Goal: Task Accomplishment & Management: Use online tool/utility

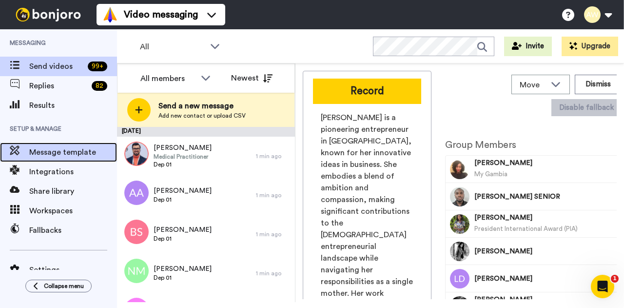
click at [51, 150] on span "Message template" at bounding box center [73, 152] width 88 height 12
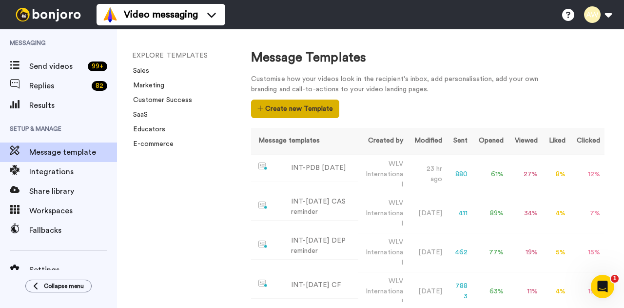
click at [280, 102] on button "Create new Template" at bounding box center [295, 108] width 88 height 19
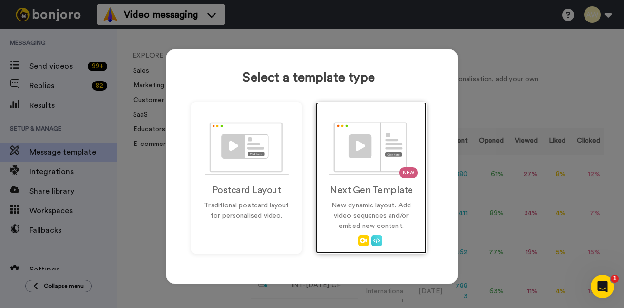
click at [390, 209] on p "New dynamic layout. Add video sequences and/or embed new content." at bounding box center [371, 215] width 90 height 31
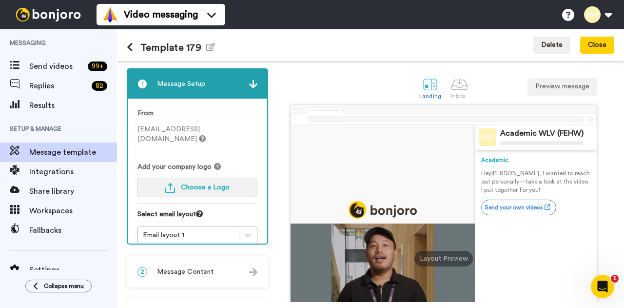
click at [212, 178] on button "Choose a Logo" at bounding box center [198, 188] width 120 height 20
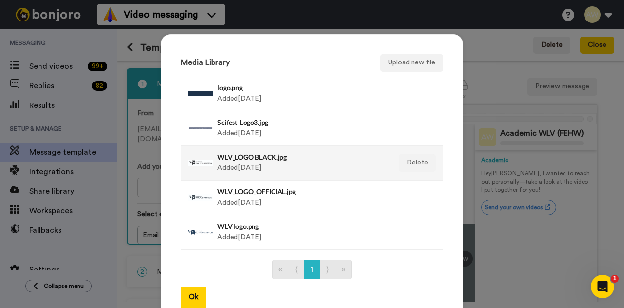
click at [255, 162] on div "WLV_LOGO BLACK.jpg Added 3 yr ago" at bounding box center [301, 163] width 168 height 24
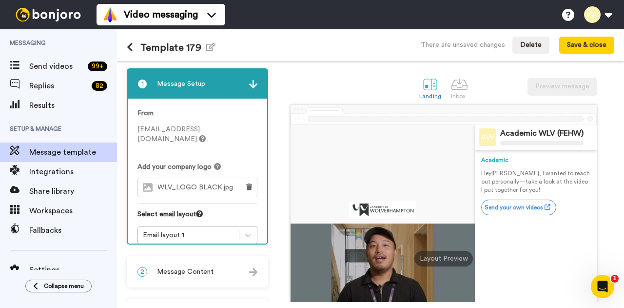
click at [211, 271] on span "Message Content" at bounding box center [185, 272] width 57 height 10
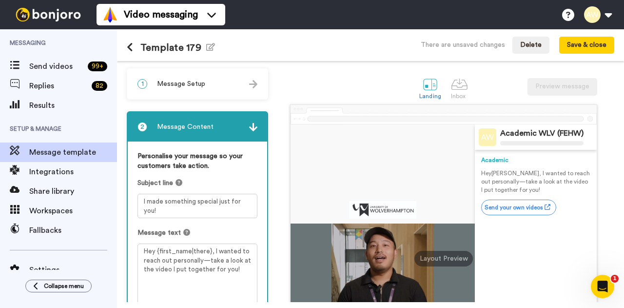
scroll to position [49, 0]
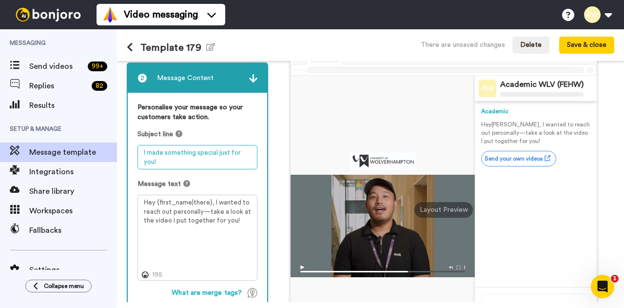
drag, startPoint x: 187, startPoint y: 164, endPoint x: 174, endPoint y: 160, distance: 13.4
click at [174, 160] on textarea "I made something special just for you!" at bounding box center [198, 157] width 120 height 24
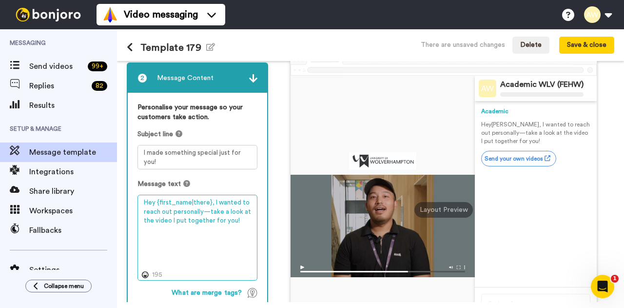
drag, startPoint x: 240, startPoint y: 223, endPoint x: 137, endPoint y: 198, distance: 105.7
click at [137, 198] on div "Personalise your message so your customers take action. Subject line I made som…" at bounding box center [197, 227] width 139 height 268
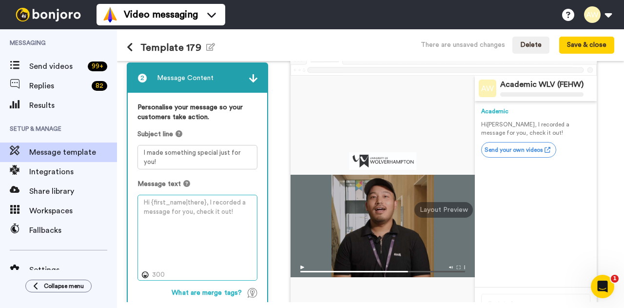
paste textarea "Hi {first_name|there}, Congratulations on your provisional offer for one of our…"
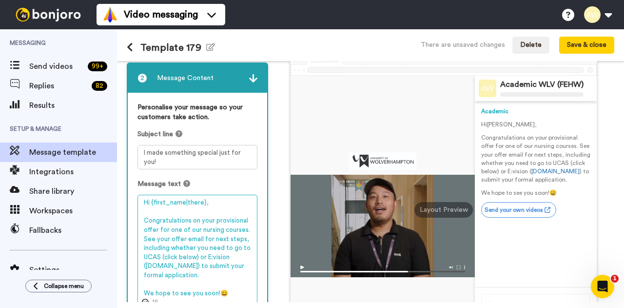
click at [220, 228] on textarea "Hi {first_name|there}, Congratulations on your provisional offer for one of our…" at bounding box center [198, 251] width 120 height 113
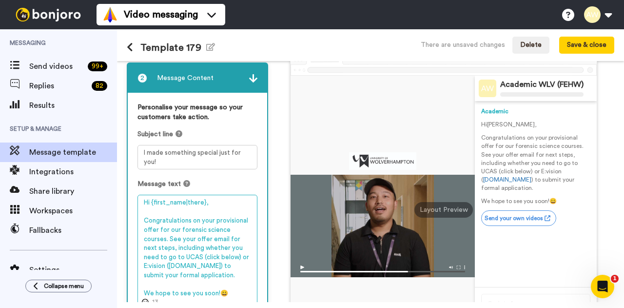
click at [165, 238] on textarea "Hi {first_name|there}, Congratulations on your provisional offer for our forens…" at bounding box center [198, 251] width 120 height 113
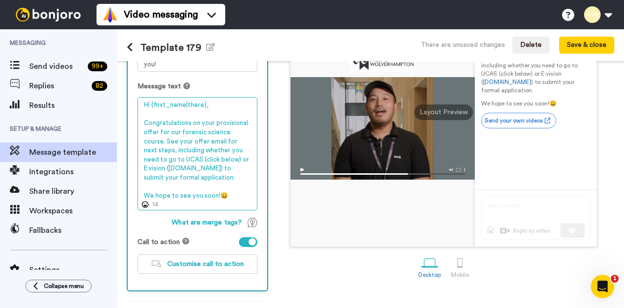
scroll to position [0, 0]
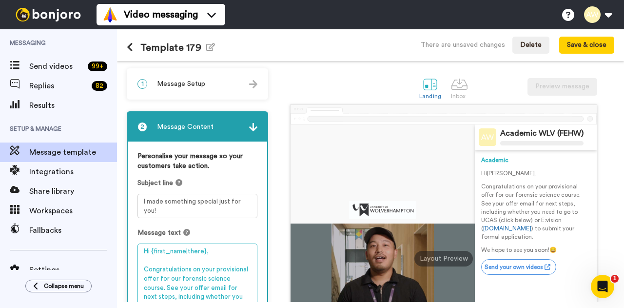
type textarea "Hi {first_name|there}, Congratulations on your provisional offer for our forens…"
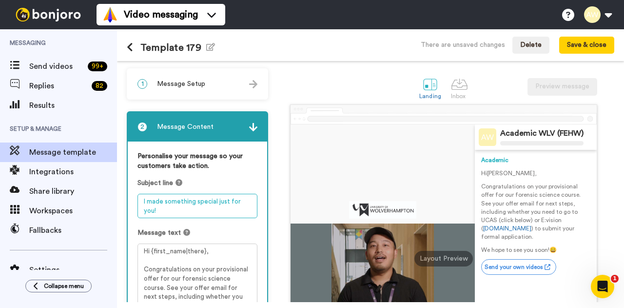
click at [165, 215] on textarea "I made something special just for you!" at bounding box center [198, 206] width 120 height 24
drag, startPoint x: 176, startPoint y: 212, endPoint x: 138, endPoint y: 197, distance: 40.0
click at [138, 197] on textarea "I made something special just for you!" at bounding box center [198, 206] width 120 height 24
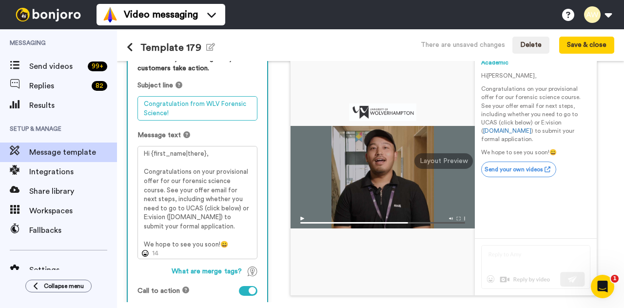
scroll to position [146, 0]
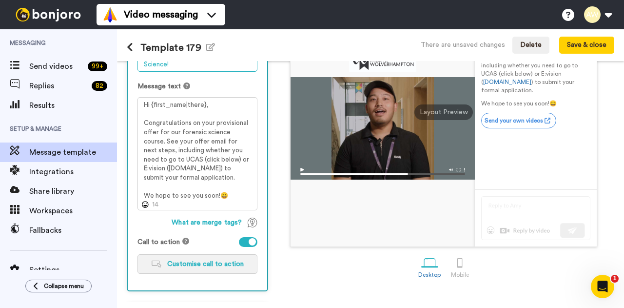
type textarea "Congratulation from WLV Forensic Science!"
click at [214, 265] on span "Customise call to action" at bounding box center [205, 263] width 77 height 7
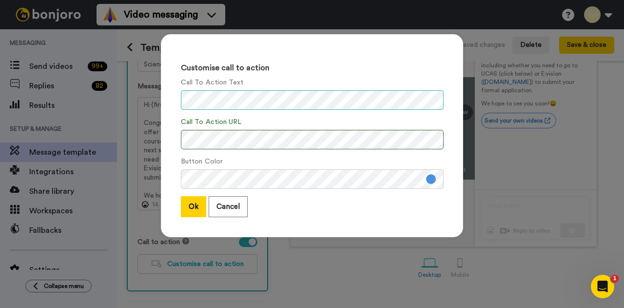
click at [169, 99] on div "Customise call to action Call To Action Text Call To Action URL Button Color Ok…" at bounding box center [312, 135] width 302 height 203
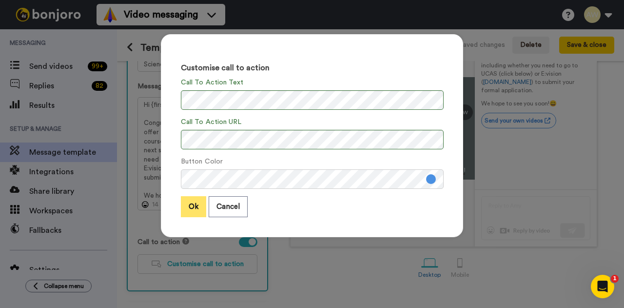
click at [191, 212] on button "Ok" at bounding box center [193, 206] width 25 height 21
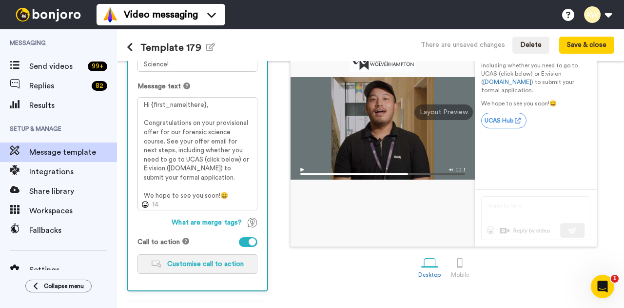
scroll to position [185, 0]
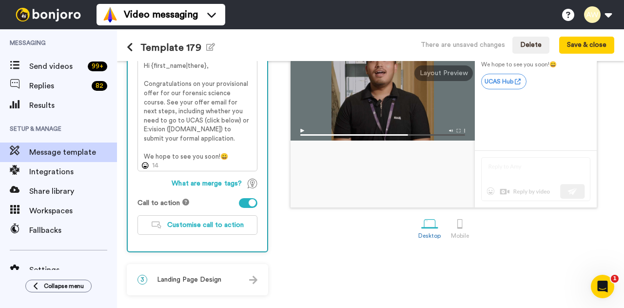
click at [177, 280] on span "Landing Page Design" at bounding box center [189, 280] width 64 height 10
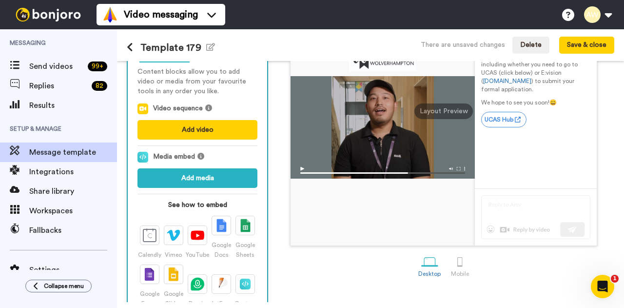
scroll to position [1, 0]
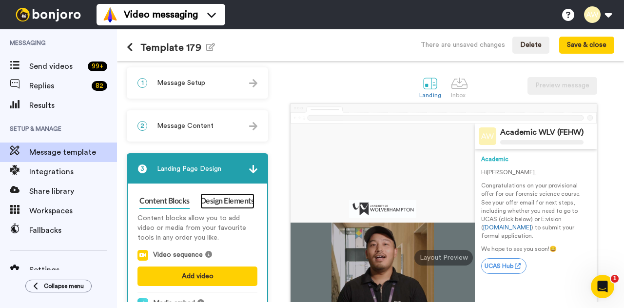
click at [210, 195] on link "Design Elements" at bounding box center [227, 201] width 54 height 16
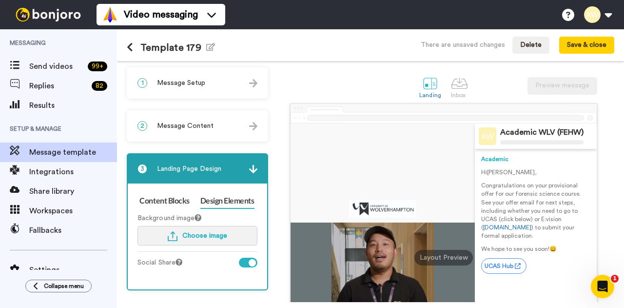
click at [217, 236] on span "Choose image" at bounding box center [204, 235] width 45 height 7
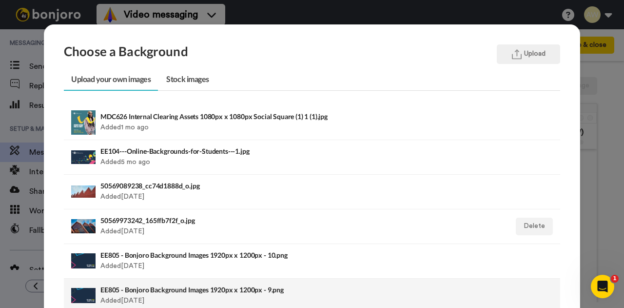
scroll to position [49, 0]
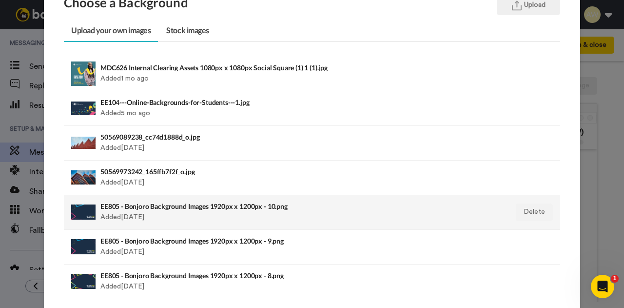
click at [194, 218] on div "EE805 - Bonjoro Background Images 1920px x 1200px - 10.png Added [DATE]" at bounding box center [264, 212] width 328 height 24
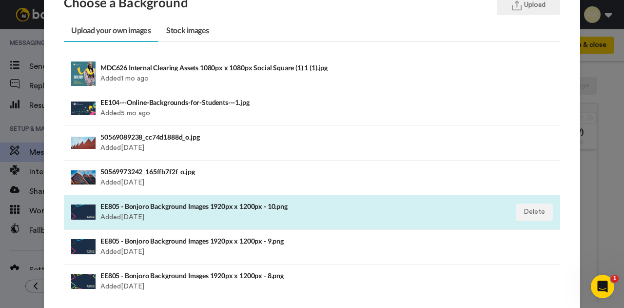
scroll to position [153, 0]
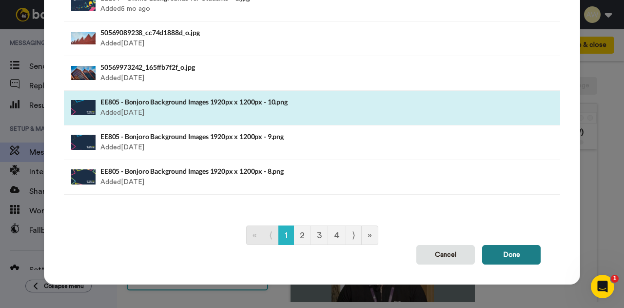
click at [501, 255] on button "Done" at bounding box center [511, 255] width 59 height 20
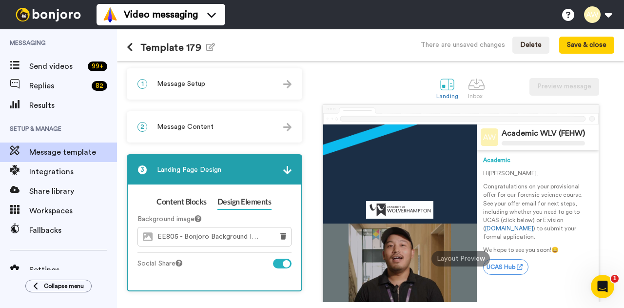
scroll to position [49, 0]
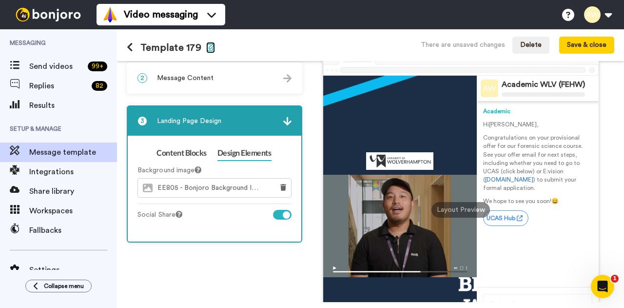
click at [207, 46] on icon "button" at bounding box center [210, 47] width 9 height 8
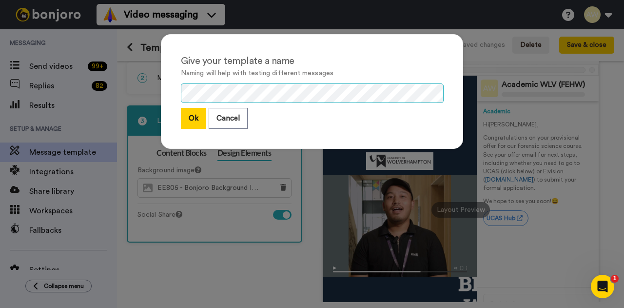
click at [161, 92] on div "Give your template a name Naming will help with testing different messages Ok C…" at bounding box center [312, 91] width 302 height 115
click at [188, 123] on button "Ok" at bounding box center [193, 118] width 25 height 21
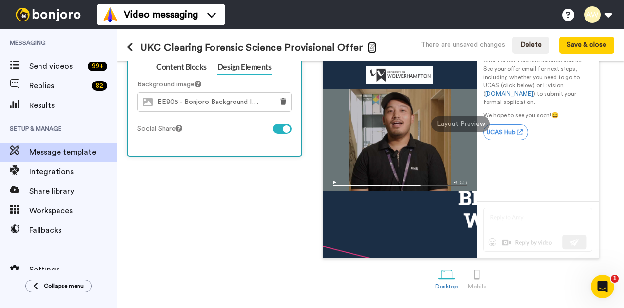
scroll to position [0, 0]
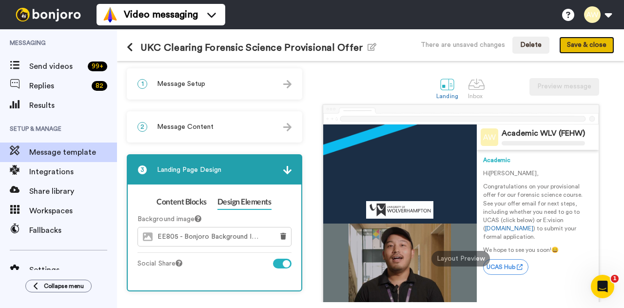
click at [580, 49] on button "Save & close" at bounding box center [586, 46] width 55 height 18
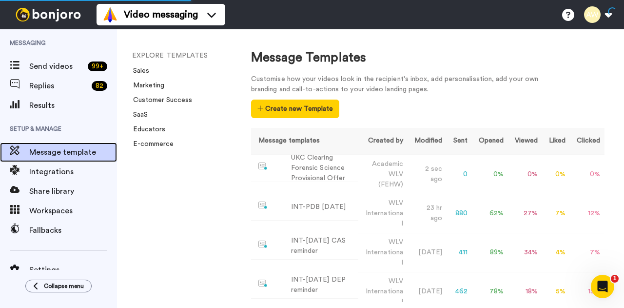
click at [64, 151] on span "Message template" at bounding box center [73, 152] width 88 height 12
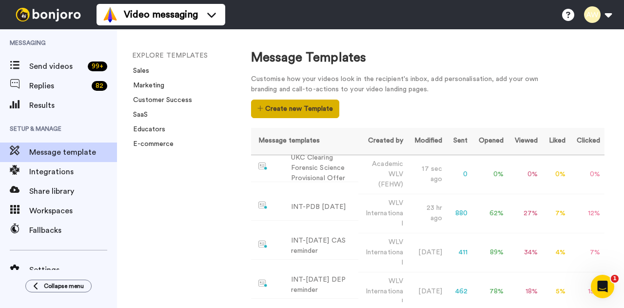
click at [302, 112] on button "Create new Template" at bounding box center [295, 108] width 88 height 19
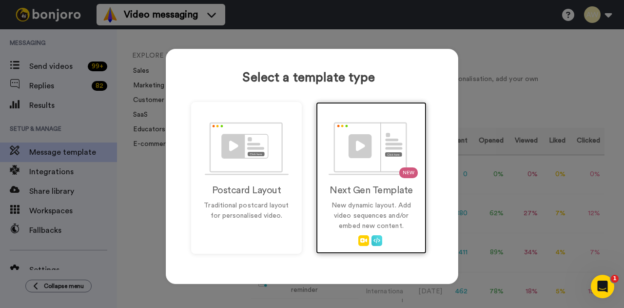
click at [362, 201] on p "New dynamic layout. Add video sequences and/or embed new content." at bounding box center [371, 215] width 90 height 31
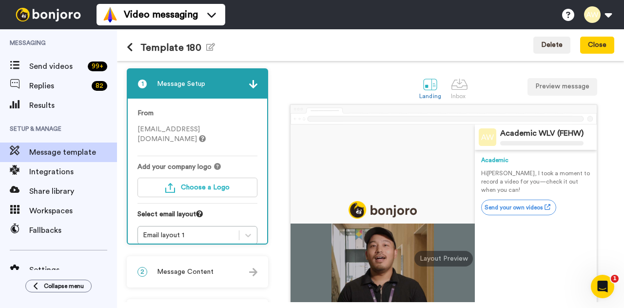
click at [200, 130] on span "[EMAIL_ADDRESS][DOMAIN_NAME]" at bounding box center [172, 134] width 68 height 17
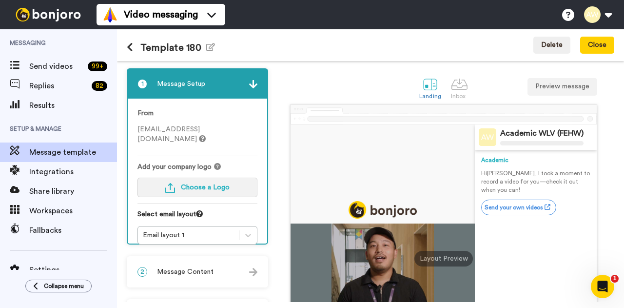
click at [191, 184] on span "Choose a Logo" at bounding box center [205, 187] width 49 height 7
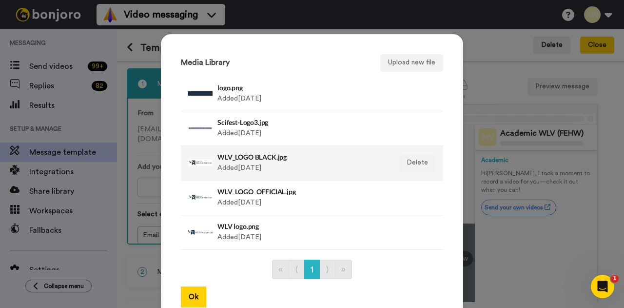
click at [282, 164] on div "WLV_LOGO BLACK.jpg Added [DATE]" at bounding box center [301, 163] width 168 height 24
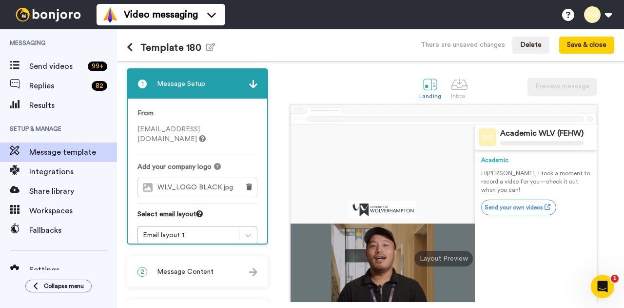
scroll to position [49, 0]
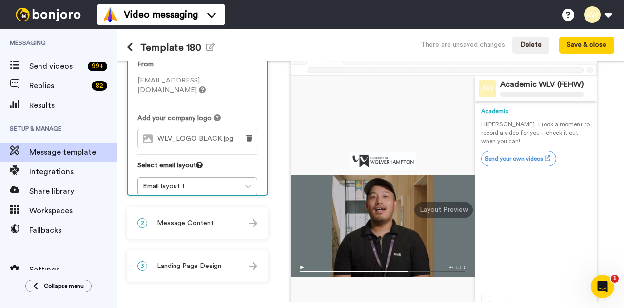
click at [199, 227] on span "Message Content" at bounding box center [185, 223] width 57 height 10
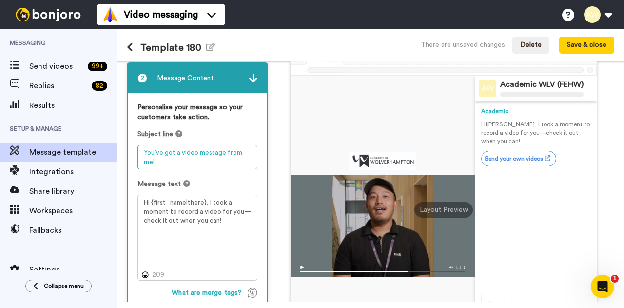
click at [169, 164] on textarea "You’ve got a video message from me!" at bounding box center [198, 157] width 120 height 24
drag, startPoint x: 169, startPoint y: 164, endPoint x: 139, endPoint y: 151, distance: 32.3
click at [139, 151] on textarea "You’ve got a video message from me!" at bounding box center [198, 157] width 120 height 24
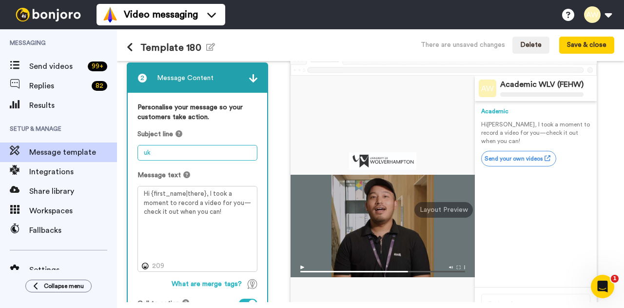
type textarea "u"
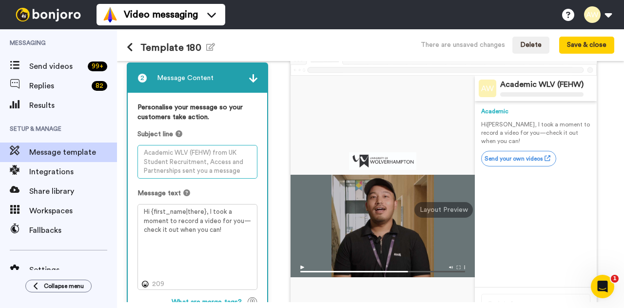
click at [165, 155] on textarea at bounding box center [198, 162] width 120 height 34
paste textarea "Congratulations on your offer!"
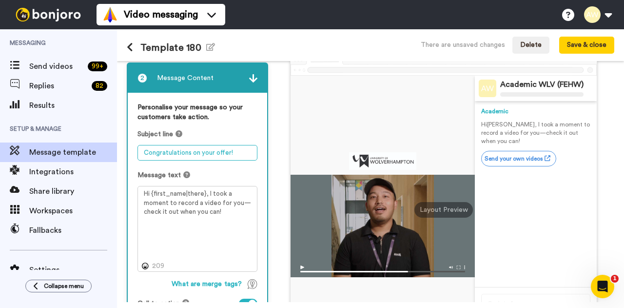
type textarea "Congratulations on your offer!"
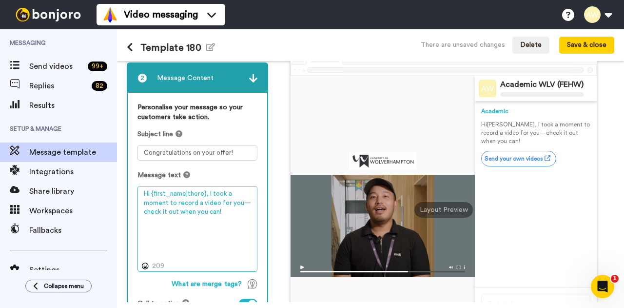
drag, startPoint x: 142, startPoint y: 194, endPoint x: 236, endPoint y: 221, distance: 97.1
click at [236, 221] on textarea "Hi {first_name|there}, I took a moment to record a video for you—check it out w…" at bounding box center [198, 228] width 120 height 85
paste textarea "Congratulations on your offer for one of our nursing courses. You can respond t…"
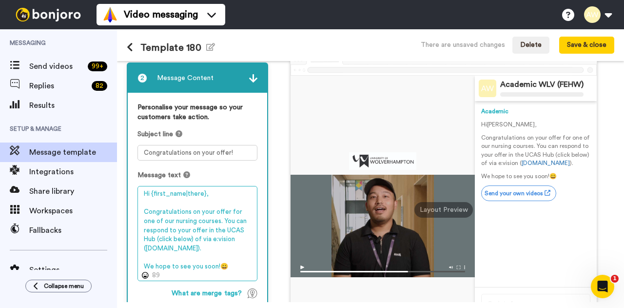
scroll to position [146, 0]
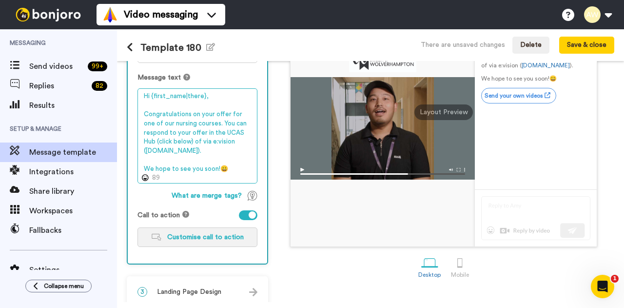
type textarea "Hi {first_name|there}, Congratulations on your offer for one of our nursing cou…"
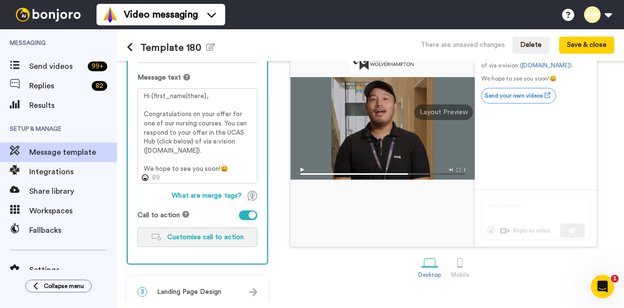
click at [220, 239] on span "Customise call to action" at bounding box center [205, 237] width 77 height 7
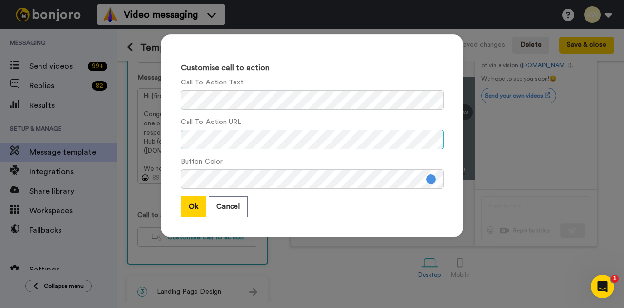
click at [171, 139] on div "Customise call to action Call To Action Text Call To Action URL Button Color Ok…" at bounding box center [312, 135] width 302 height 203
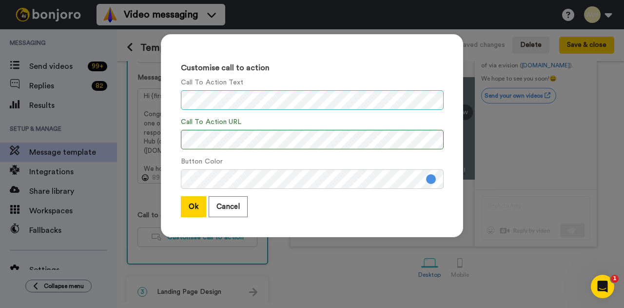
click at [165, 118] on div "Customise call to action Call To Action Text Call To Action URL Button Color Ok…" at bounding box center [312, 135] width 302 height 203
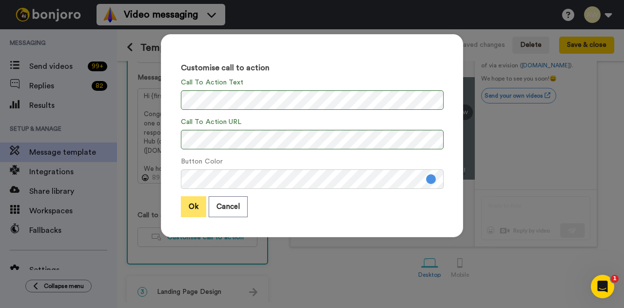
click at [188, 208] on button "Ok" at bounding box center [193, 206] width 25 height 21
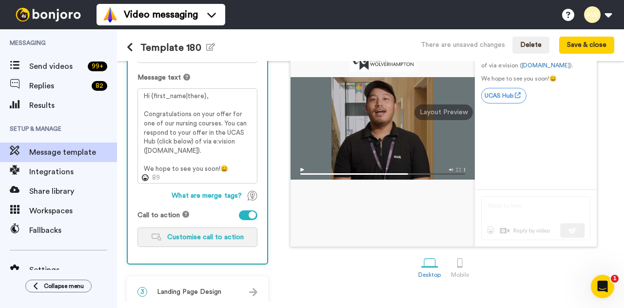
scroll to position [159, 0]
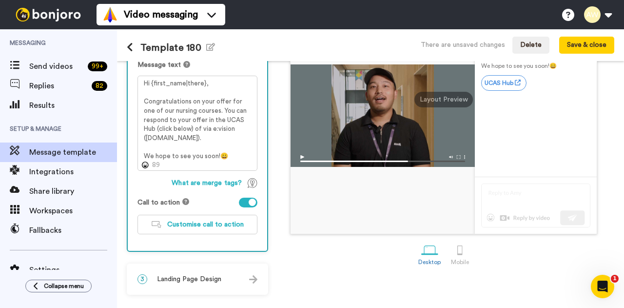
click at [226, 278] on div "3 Landing Page Design" at bounding box center [197, 278] width 139 height 29
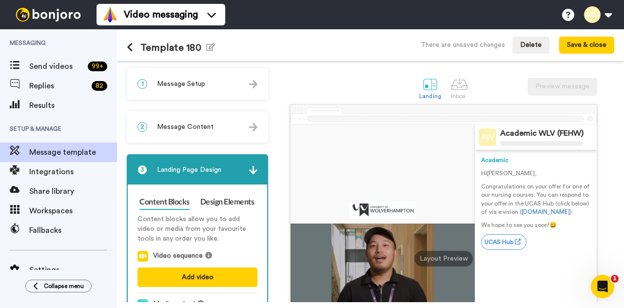
scroll to position [98, 0]
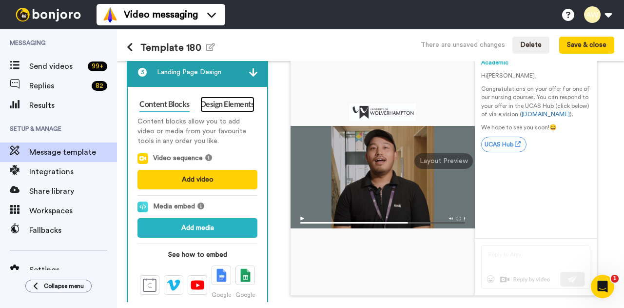
click at [228, 107] on link "Design Elements" at bounding box center [227, 105] width 54 height 16
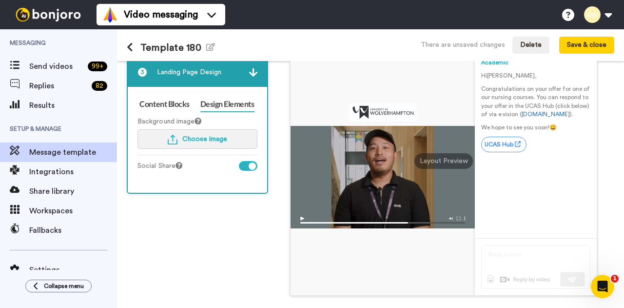
click at [207, 141] on span "Choose image" at bounding box center [204, 139] width 45 height 7
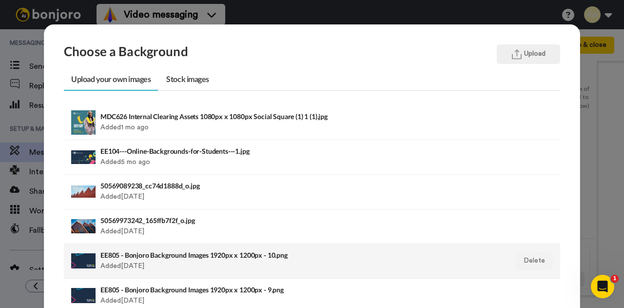
click at [184, 258] on div "EE805 - Bonjoro Background Images 1920px x 1200px - 10.png Added [DATE]" at bounding box center [264, 261] width 328 height 24
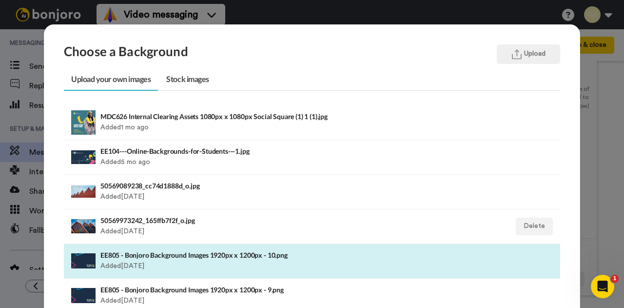
scroll to position [153, 0]
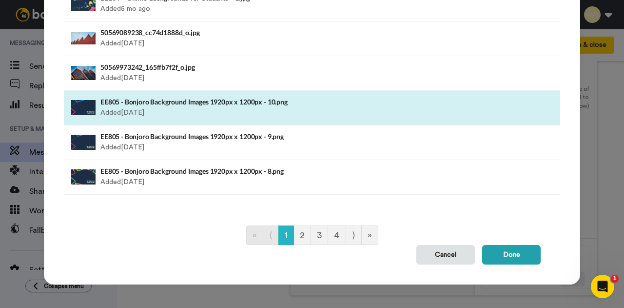
click at [513, 264] on div "Choose a Background Upload Upload your own images Stock images MDC626 Internal …" at bounding box center [312, 77] width 536 height 413
click at [505, 250] on button "Done" at bounding box center [511, 255] width 59 height 20
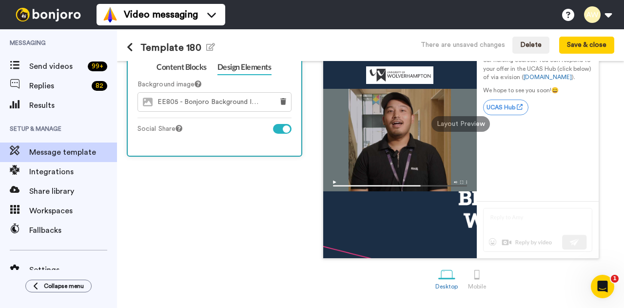
scroll to position [0, 0]
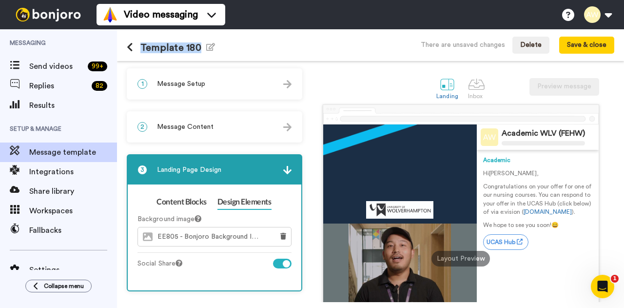
drag, startPoint x: 199, startPoint y: 47, endPoint x: 139, endPoint y: 41, distance: 60.2
click at [139, 41] on div "Template 180 Edit name" at bounding box center [171, 45] width 88 height 26
click at [211, 47] on icon "button" at bounding box center [210, 47] width 9 height 8
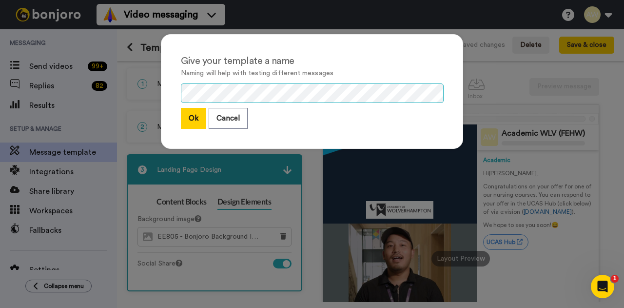
click at [127, 89] on div "Give your template a name Naming will help with testing different messages Ok C…" at bounding box center [312, 154] width 624 height 308
click at [190, 119] on button "Ok" at bounding box center [193, 118] width 25 height 21
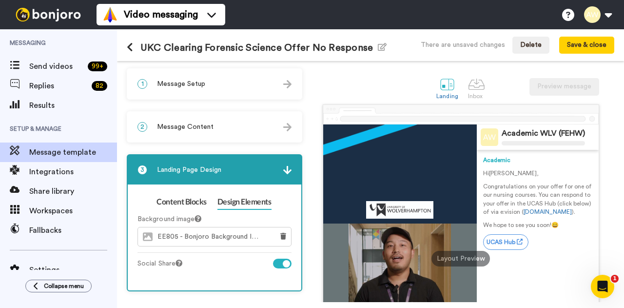
click at [220, 127] on div "2 Message Content" at bounding box center [215, 126] width 174 height 29
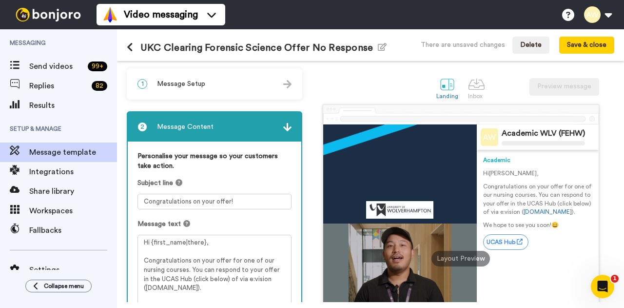
click at [210, 87] on div "1 Message Setup" at bounding box center [215, 83] width 174 height 29
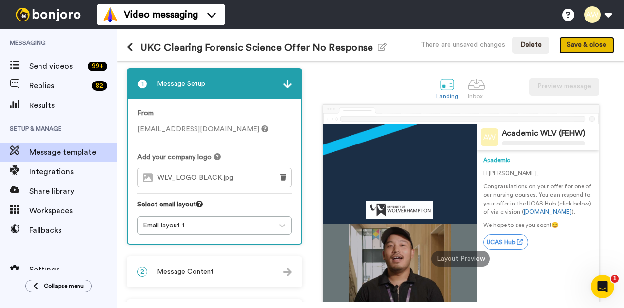
click at [588, 45] on button "Save & close" at bounding box center [586, 46] width 55 height 18
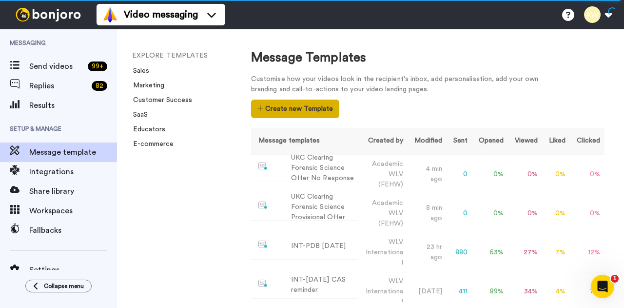
click at [295, 110] on button "Create new Template" at bounding box center [295, 108] width 88 height 19
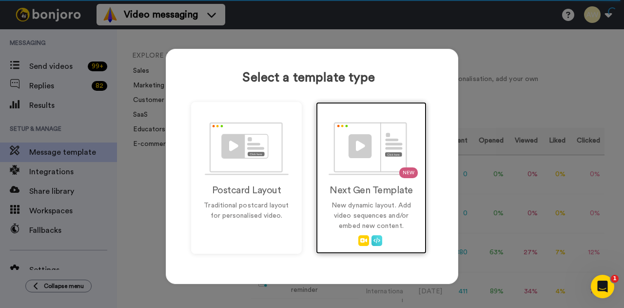
click at [338, 191] on h2 "Next Gen Template" at bounding box center [371, 190] width 90 height 11
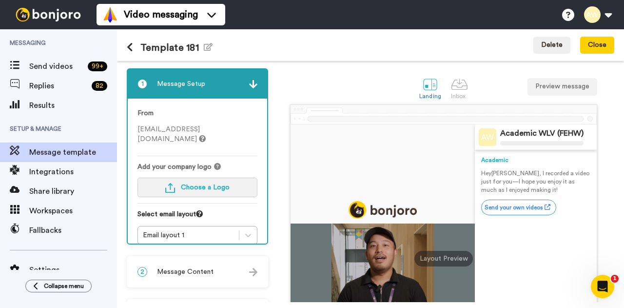
click at [208, 184] on span "Choose a Logo" at bounding box center [205, 187] width 49 height 7
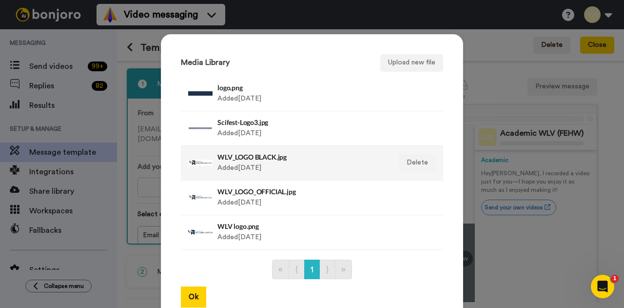
click at [267, 159] on h4 "WLV_LOGO BLACK.jpg" at bounding box center [301, 156] width 168 height 7
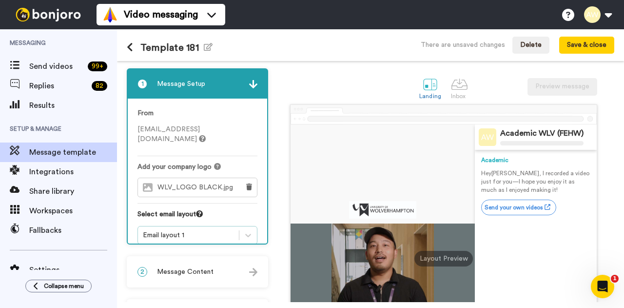
scroll to position [49, 0]
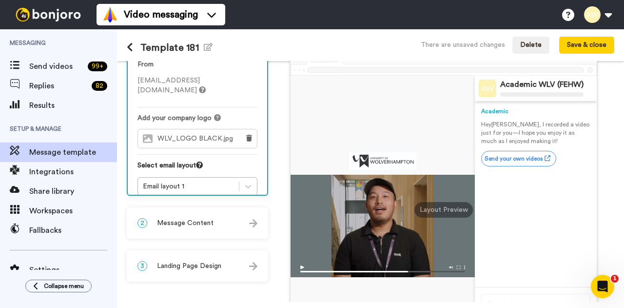
click at [198, 221] on span "Message Content" at bounding box center [185, 223] width 57 height 10
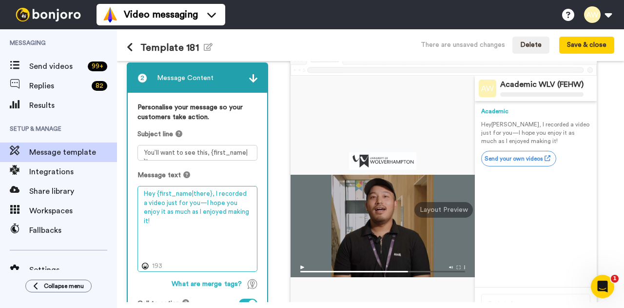
click at [155, 196] on textarea "Hey {first_name|there}, I recorded a video just for you—I hope you enjoy it as …" at bounding box center [198, 228] width 120 height 85
drag, startPoint x: 221, startPoint y: 210, endPoint x: 141, endPoint y: 194, distance: 81.6
click at [141, 194] on textarea "Hey {first_name|there}, I recorded a video just for you—I hope you enjoy it as …" at bounding box center [198, 228] width 120 height 85
paste textarea "i {first_name|there}, Congratulations on your provisional offer for one of our …"
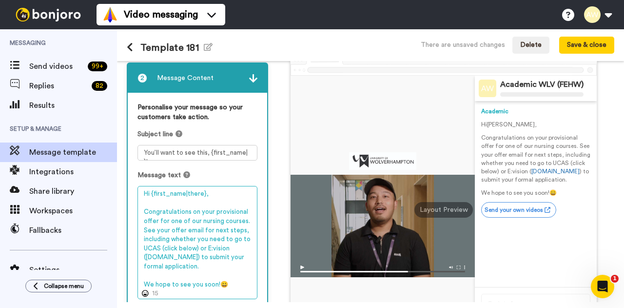
type textarea "Hi {first_name|there}, Congratulations on your provisional offer for one of our…"
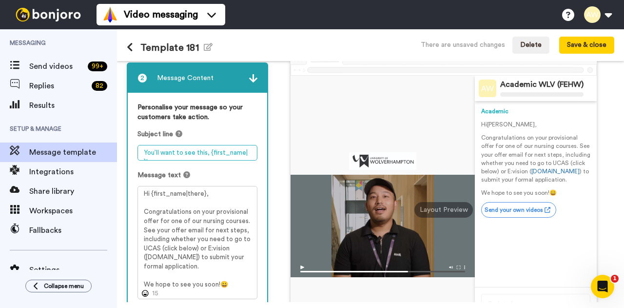
drag, startPoint x: 143, startPoint y: 152, endPoint x: 269, endPoint y: 161, distance: 125.7
click at [269, 161] on div "1 Message Setup From fehwapplicant@wlv.ac.uk Add your company logo WLV_LOGO BLA…" at bounding box center [200, 221] width 146 height 403
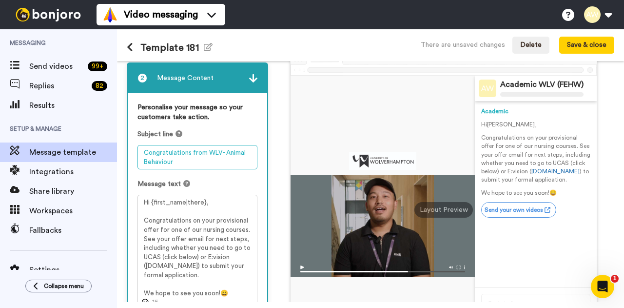
scroll to position [98, 0]
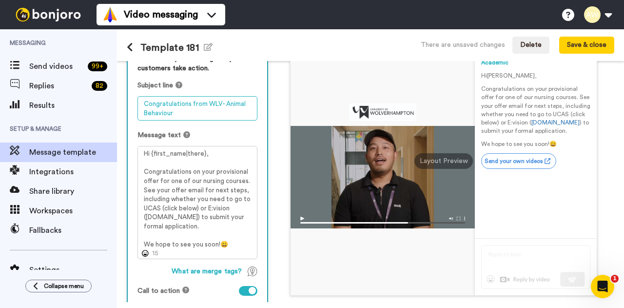
type textarea "Congratulations from WLV- Animal Behaviour"
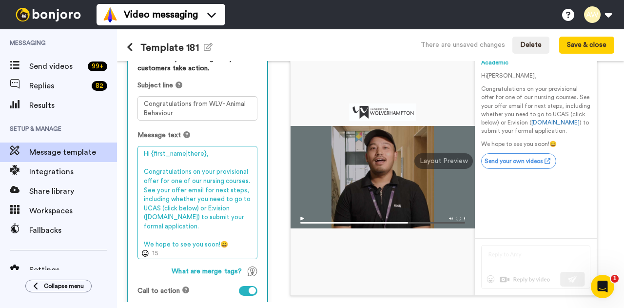
click at [243, 179] on textarea "Hi {first_name|there}, Congratulations on your provisional offer for one of our…" at bounding box center [198, 202] width 120 height 113
drag, startPoint x: 243, startPoint y: 179, endPoint x: 168, endPoint y: 179, distance: 75.6
click at [168, 179] on textarea "Hi {first_name|there}, Congratulations on your provisional offer for one of our…" at bounding box center [198, 202] width 120 height 113
click at [169, 180] on textarea "Hi {first_name|there}, Congratulations on your provisional offer for Animal Beh…" at bounding box center [198, 202] width 120 height 113
click at [230, 181] on textarea "Hi {first_name|there}, Congratulations on your provisional offer for our Animal…" at bounding box center [198, 202] width 120 height 113
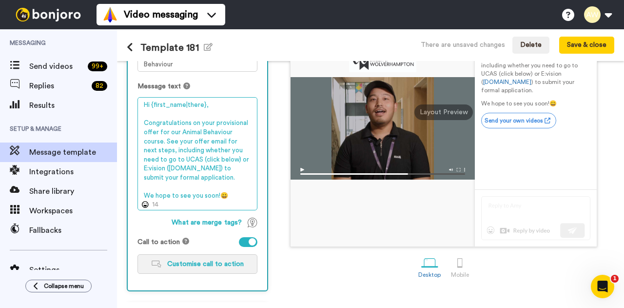
scroll to position [185, 0]
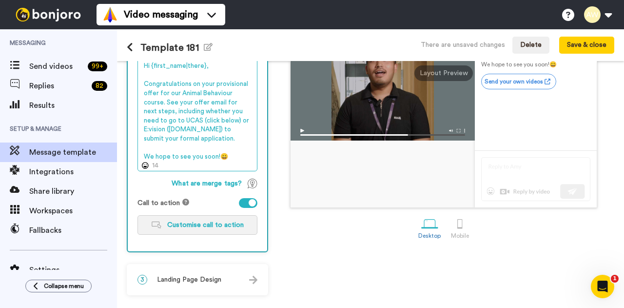
type textarea "Hi {first_name|there}, Congratulations on your provisional offer for our Animal…"
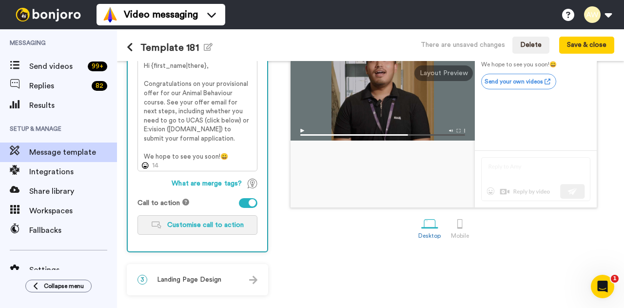
click at [212, 221] on span "Customise call to action" at bounding box center [205, 224] width 77 height 7
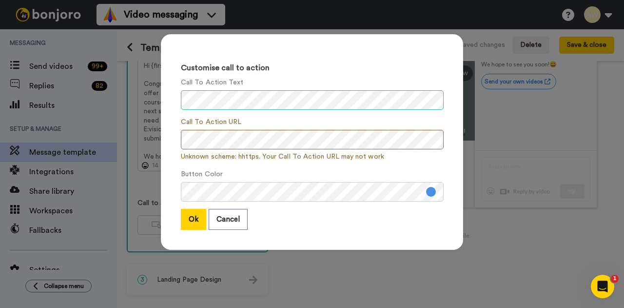
click at [139, 102] on div "Customise call to action Call To Action Text Call To Action URL Unknown scheme:…" at bounding box center [312, 154] width 624 height 308
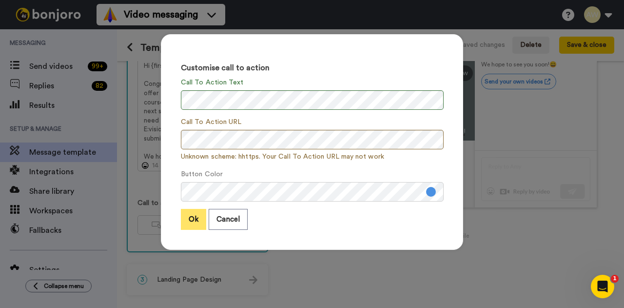
click at [193, 220] on button "Ok" at bounding box center [193, 219] width 25 height 21
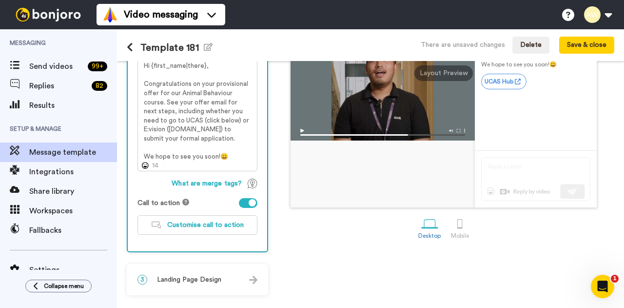
click at [201, 281] on span "Landing Page Design" at bounding box center [189, 280] width 64 height 10
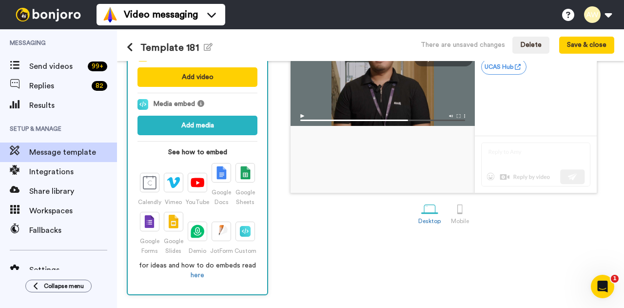
scroll to position [5, 0]
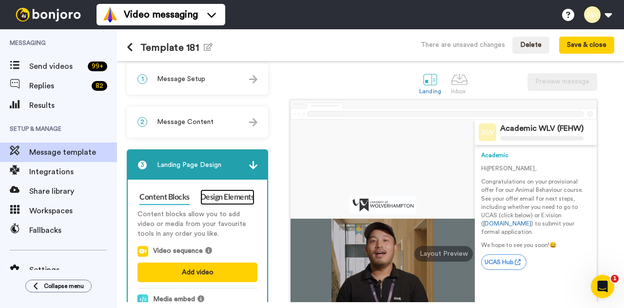
click at [225, 198] on link "Design Elements" at bounding box center [227, 197] width 54 height 16
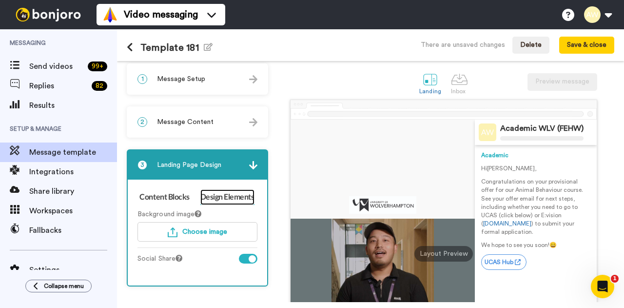
scroll to position [54, 0]
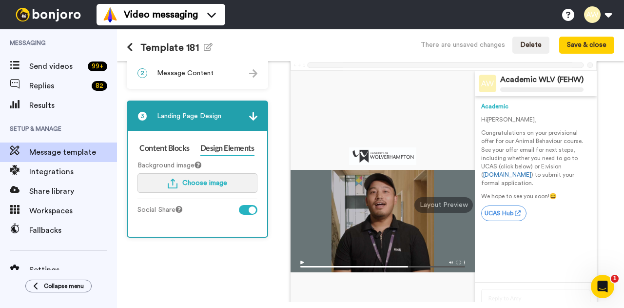
click at [191, 185] on span "Choose image" at bounding box center [204, 182] width 45 height 7
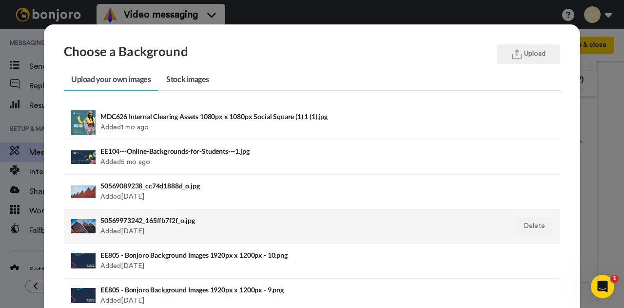
scroll to position [49, 0]
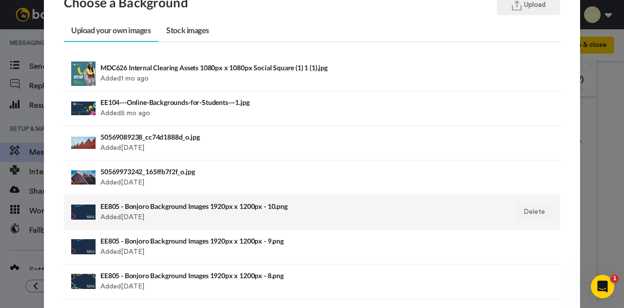
click at [202, 207] on h4 "EE805 - Bonjoro Background Images 1920px x 1200px - 10.png" at bounding box center [264, 205] width 328 height 7
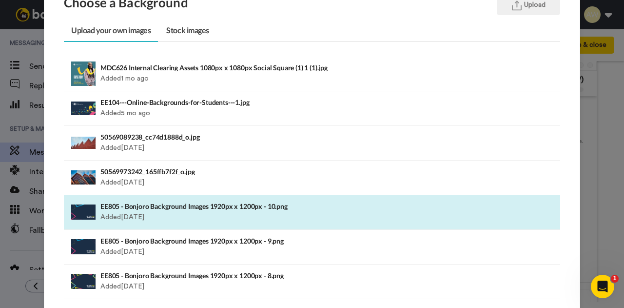
scroll to position [153, 0]
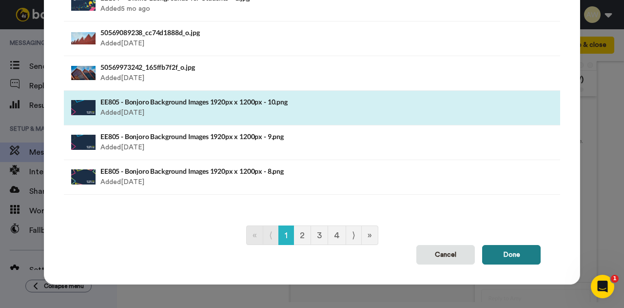
click at [510, 253] on button "Done" at bounding box center [511, 255] width 59 height 20
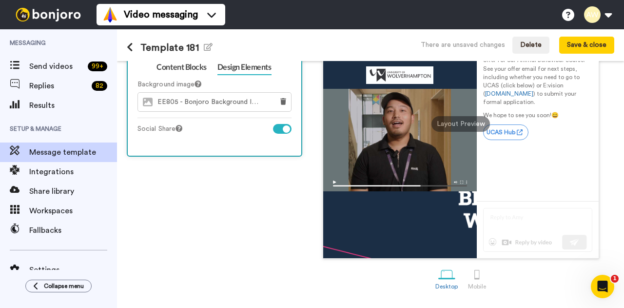
scroll to position [0, 0]
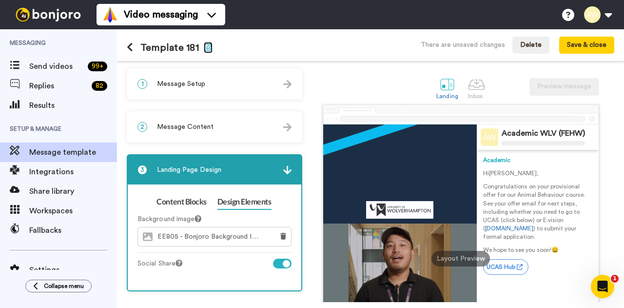
click at [206, 47] on icon "button" at bounding box center [208, 47] width 9 height 8
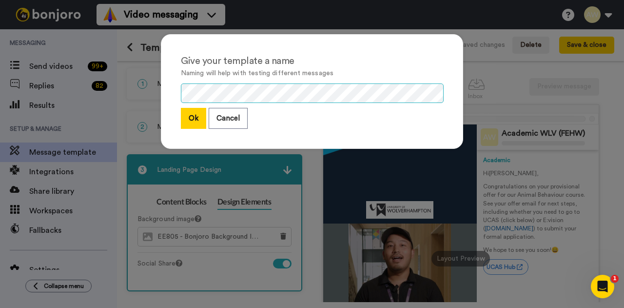
click at [121, 94] on div "Give your template a name Naming will help with testing different messages Ok C…" at bounding box center [312, 154] width 624 height 308
click at [191, 116] on button "Ok" at bounding box center [193, 118] width 25 height 21
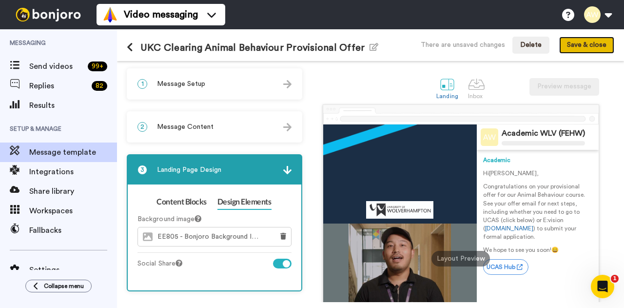
click at [590, 49] on button "Save & close" at bounding box center [586, 46] width 55 height 18
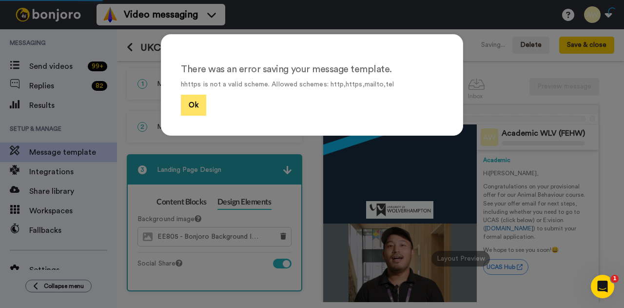
click at [192, 106] on button "Ok" at bounding box center [193, 105] width 25 height 21
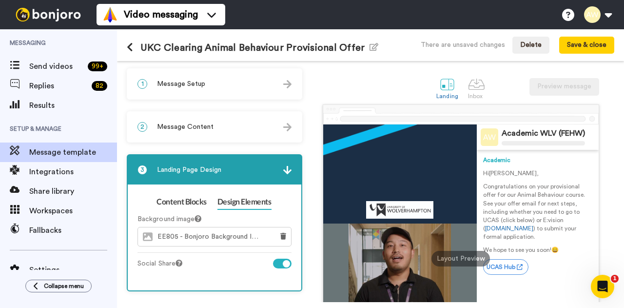
click at [213, 119] on div "2 Message Content" at bounding box center [215, 126] width 174 height 29
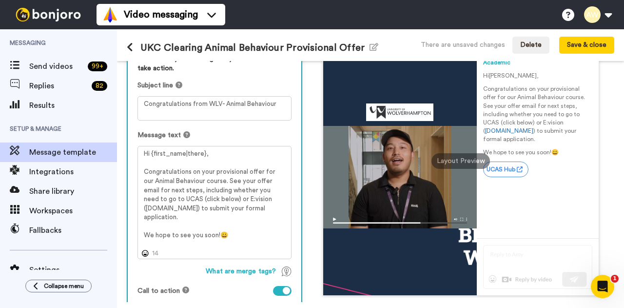
scroll to position [185, 0]
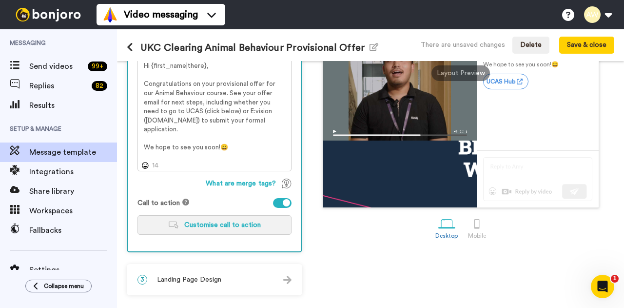
click at [230, 224] on span "Customise call to action" at bounding box center [222, 224] width 77 height 7
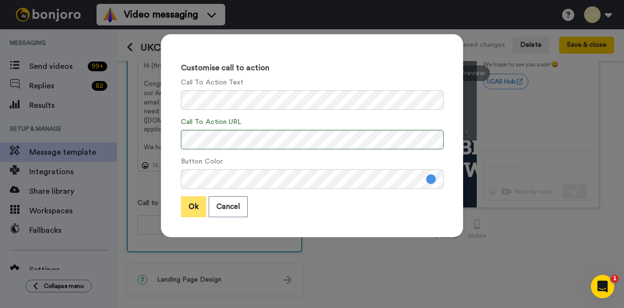
click at [190, 204] on button "Ok" at bounding box center [193, 206] width 25 height 21
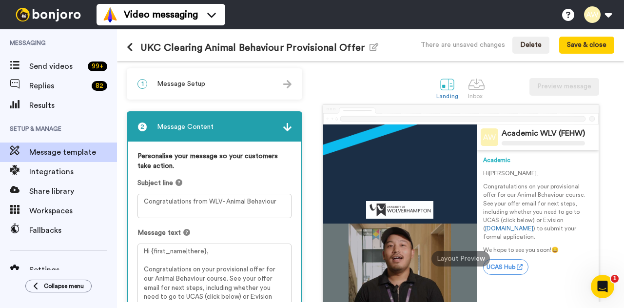
scroll to position [49, 0]
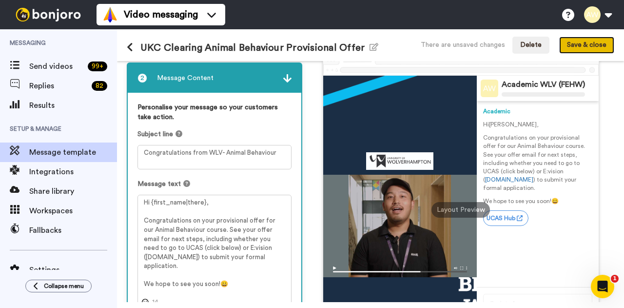
click at [576, 43] on button "Save & close" at bounding box center [586, 46] width 55 height 18
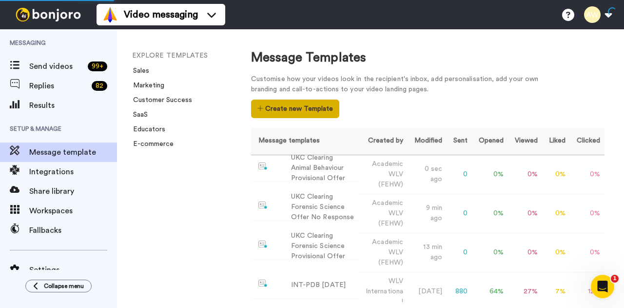
click at [303, 106] on button "Create new Template" at bounding box center [295, 108] width 88 height 19
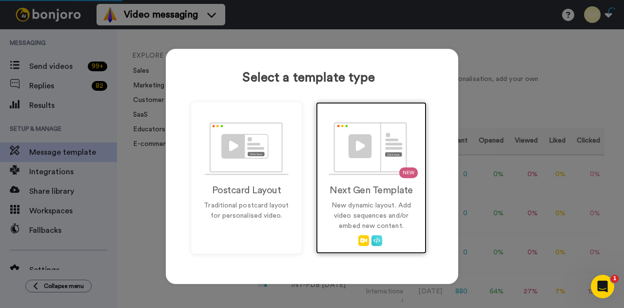
click at [369, 159] on img at bounding box center [372, 148] width 86 height 53
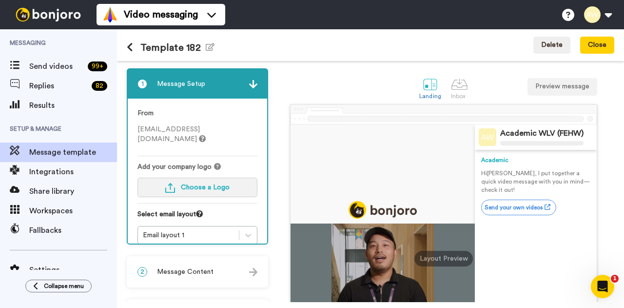
click at [211, 184] on span "Choose a Logo" at bounding box center [205, 187] width 49 height 7
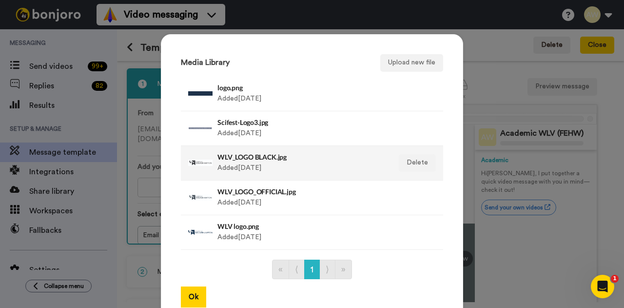
click at [243, 161] on div "WLV_LOGO BLACK.jpg Added [DATE]" at bounding box center [301, 163] width 168 height 24
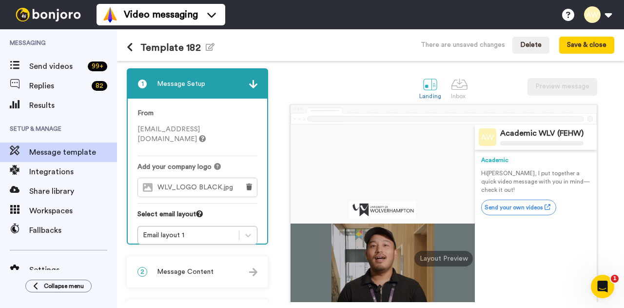
scroll to position [49, 0]
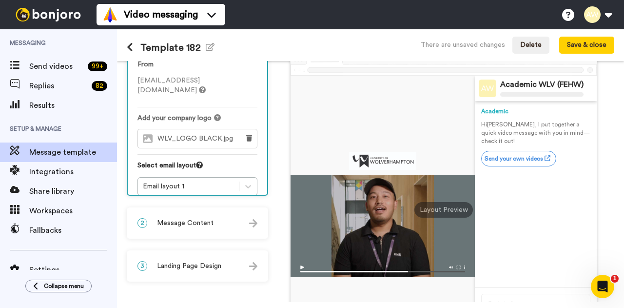
click at [195, 223] on span "Message Content" at bounding box center [185, 223] width 57 height 10
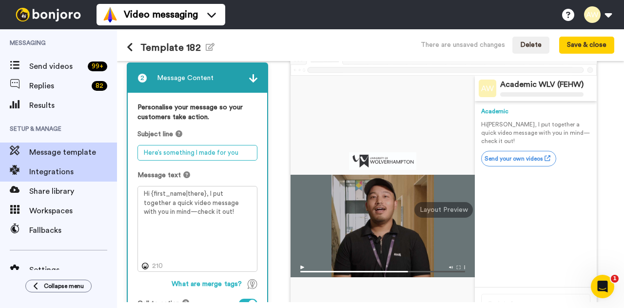
drag, startPoint x: 234, startPoint y: 151, endPoint x: 106, endPoint y: 162, distance: 128.3
click at [106, 162] on div "Messaging Send videos 99 + Replies 82 Results Setup & Manage Message template I…" at bounding box center [312, 168] width 624 height 278
paste textarea "Congratulations on your offer!"
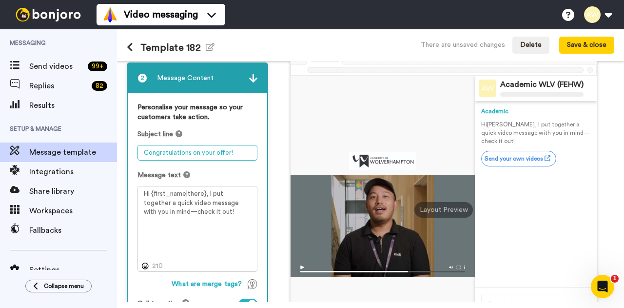
type textarea "Congratulations on your offer!"
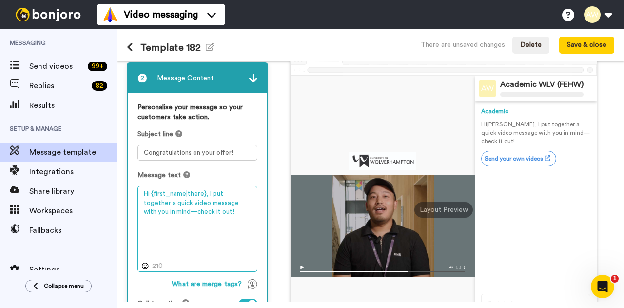
drag, startPoint x: 206, startPoint y: 212, endPoint x: 134, endPoint y: 192, distance: 74.9
click at [134, 192] on div "Personalise your message so your customers take action. Subject line Congratula…" at bounding box center [197, 222] width 139 height 259
paste textarea "Congratulations on your offer for one of our nursing courses. You can respond t…"
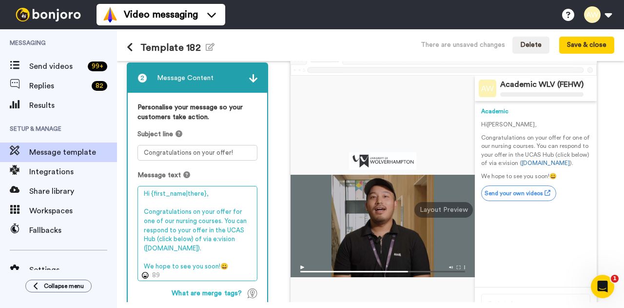
drag, startPoint x: 220, startPoint y: 219, endPoint x: 142, endPoint y: 222, distance: 77.6
click at [142, 222] on textarea "Hi {first_name|there}, Congratulations on your offer for one of our nursing cou…" at bounding box center [198, 233] width 120 height 95
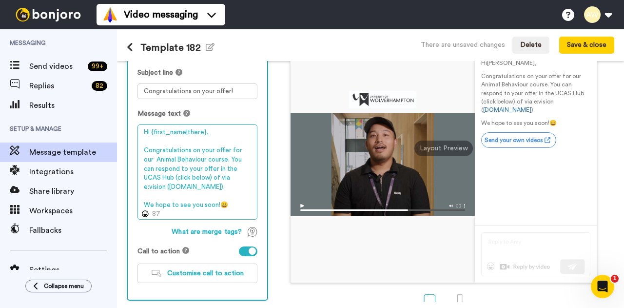
scroll to position [159, 0]
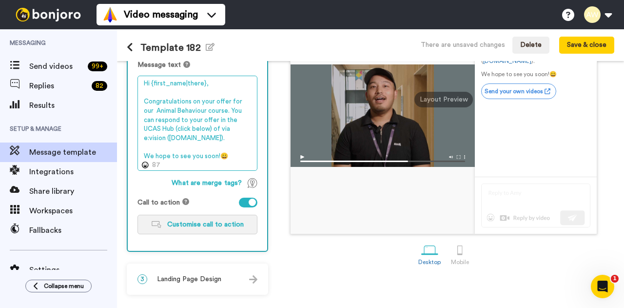
type textarea "Hi {first_name|there}, Congratulations on your offer for our Animal Behaviour c…"
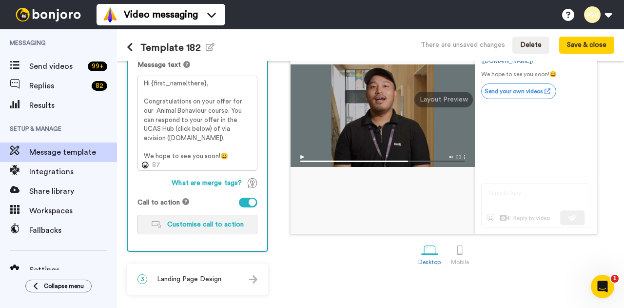
click at [193, 230] on button "Customise call to action" at bounding box center [198, 225] width 120 height 20
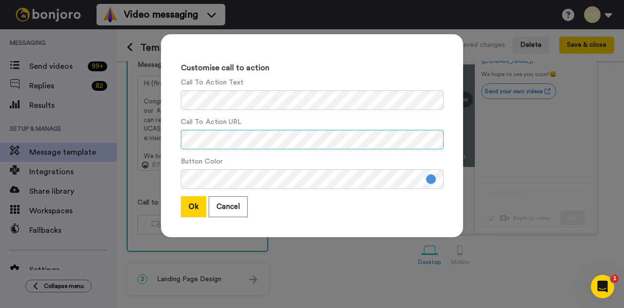
click at [98, 148] on div "Customise call to action Call To Action Text Call To Action URL Button Color Ok…" at bounding box center [312, 154] width 624 height 308
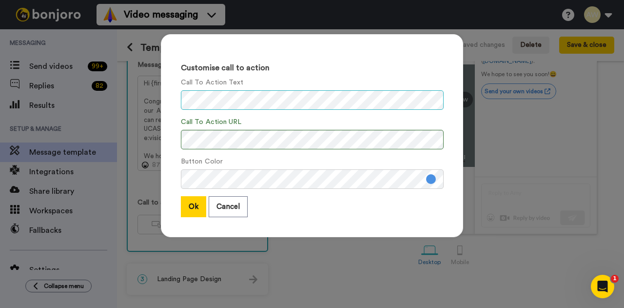
click at [170, 106] on div "Customise call to action Call To Action Text Call To Action URL Button Color Ok…" at bounding box center [312, 135] width 302 height 203
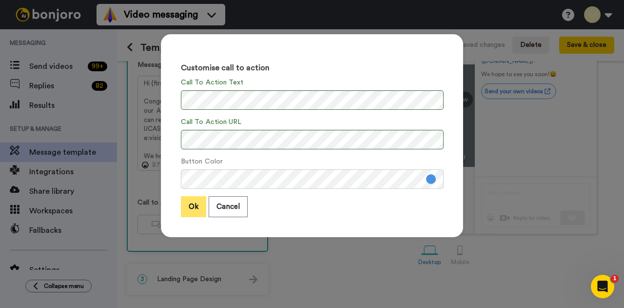
click at [192, 215] on button "Ok" at bounding box center [193, 206] width 25 height 21
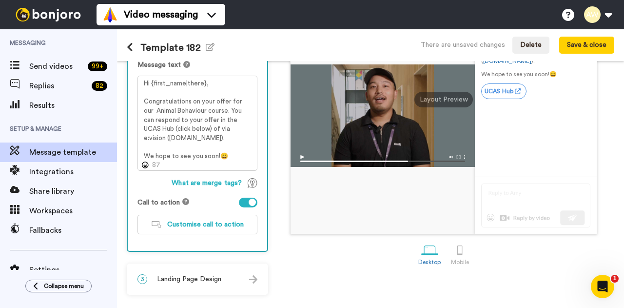
click at [205, 279] on span "Landing Page Design" at bounding box center [189, 279] width 64 height 10
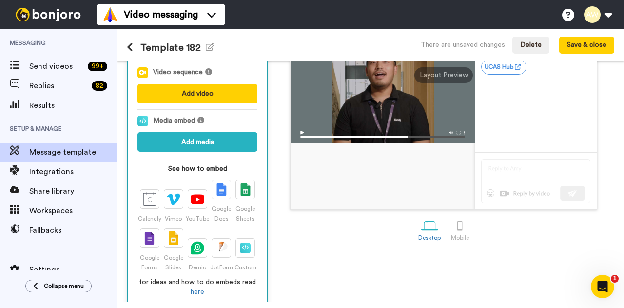
scroll to position [37, 0]
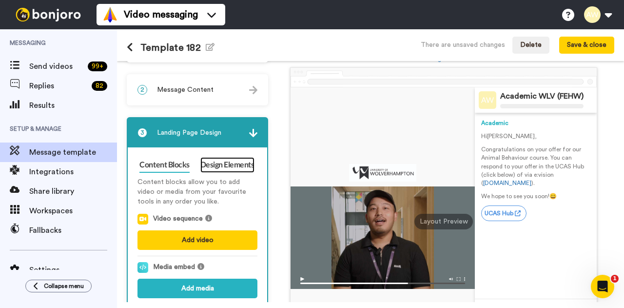
click at [226, 162] on link "Design Elements" at bounding box center [227, 165] width 54 height 16
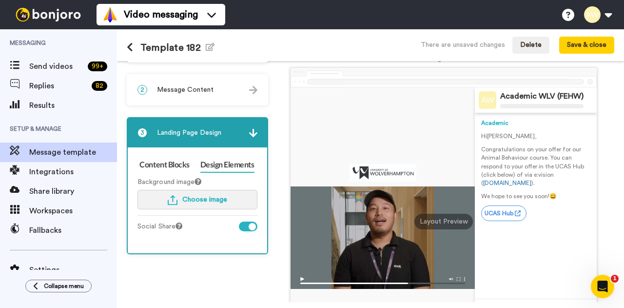
click at [205, 204] on button "Choose image" at bounding box center [198, 200] width 120 height 20
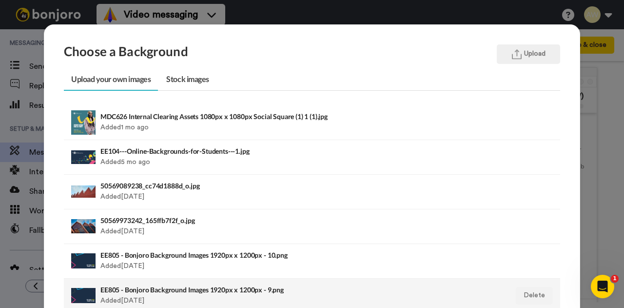
scroll to position [49, 0]
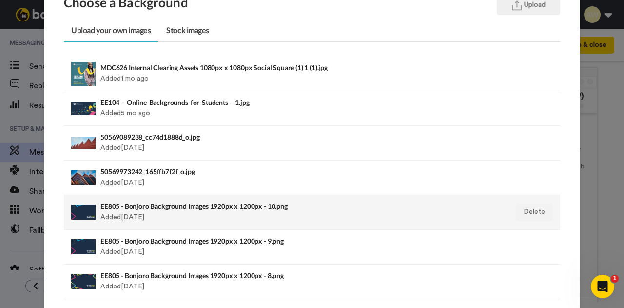
click at [194, 210] on div "EE805 - Bonjoro Background Images 1920px x 1200px - 10.png Added [DATE]" at bounding box center [264, 212] width 328 height 24
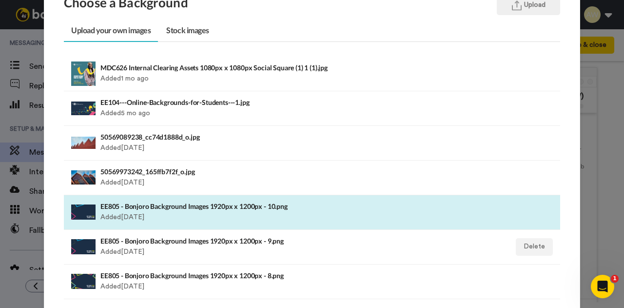
scroll to position [153, 0]
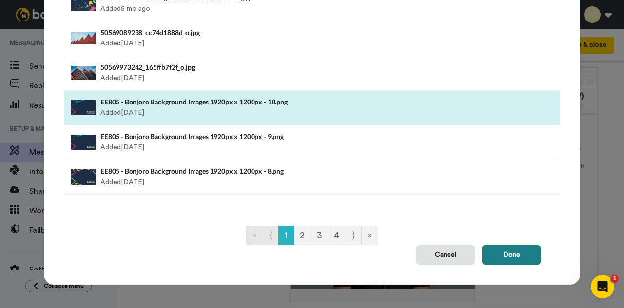
click at [492, 249] on button "Done" at bounding box center [511, 255] width 59 height 20
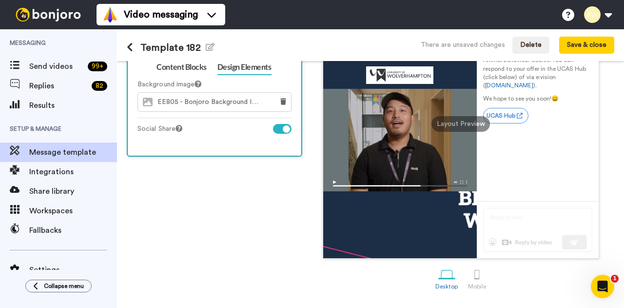
scroll to position [0, 0]
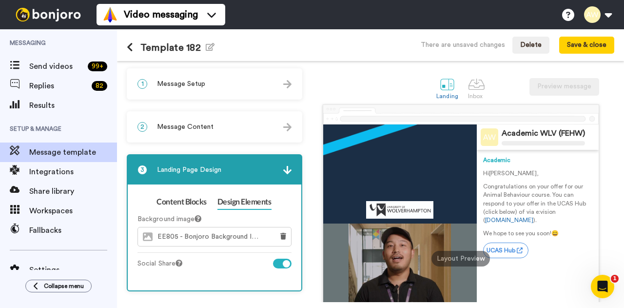
click at [182, 121] on div "2 Message Content" at bounding box center [215, 126] width 174 height 29
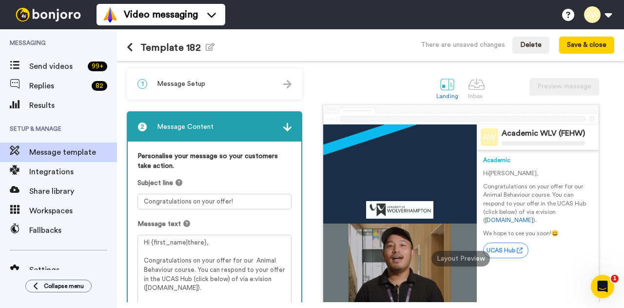
click at [190, 85] on span "Message Setup" at bounding box center [181, 84] width 48 height 10
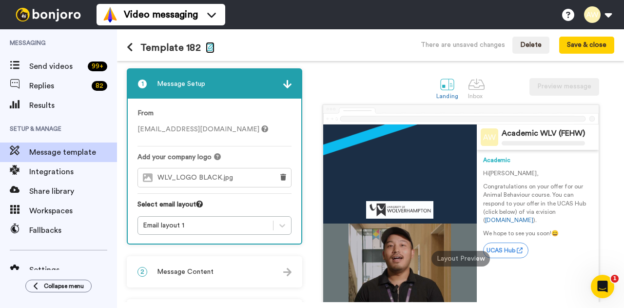
click at [208, 48] on icon "button" at bounding box center [210, 47] width 9 height 8
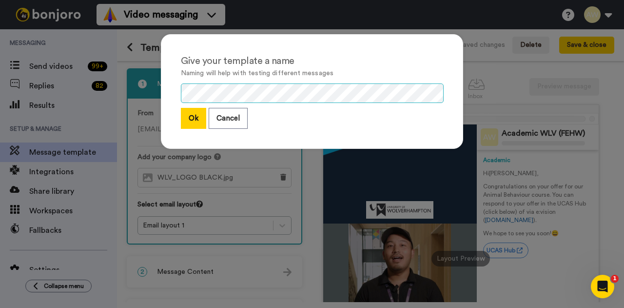
click at [174, 92] on div "Give your template a name Naming will help with testing different messages Ok C…" at bounding box center [312, 91] width 302 height 115
click at [193, 119] on button "Ok" at bounding box center [193, 118] width 25 height 21
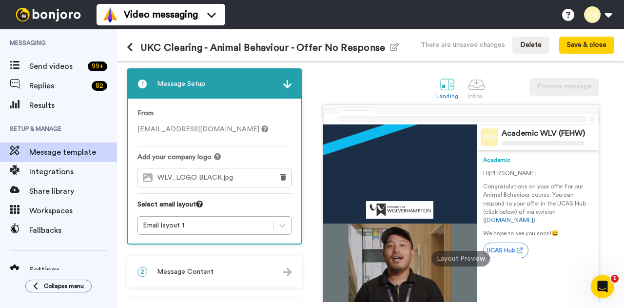
click at [224, 273] on div "2 Message Content" at bounding box center [215, 271] width 174 height 29
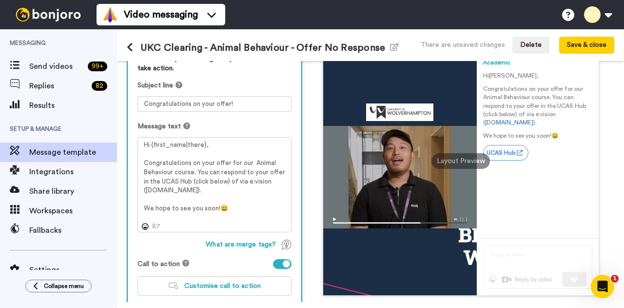
scroll to position [146, 0]
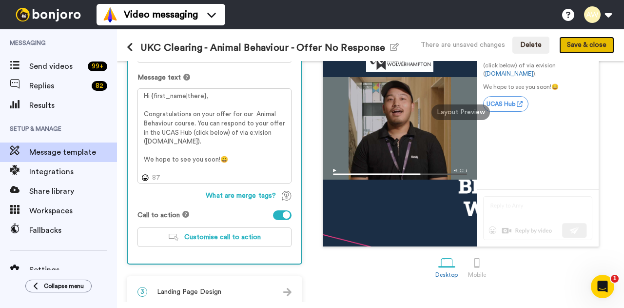
click at [575, 44] on button "Save & close" at bounding box center [586, 46] width 55 height 18
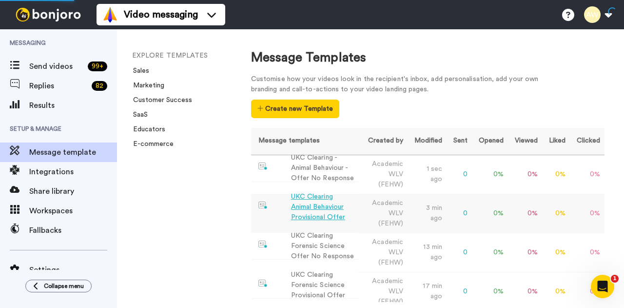
click at [319, 210] on div "UKC Clearing Animal Behaviour Provisional Offer" at bounding box center [322, 207] width 63 height 31
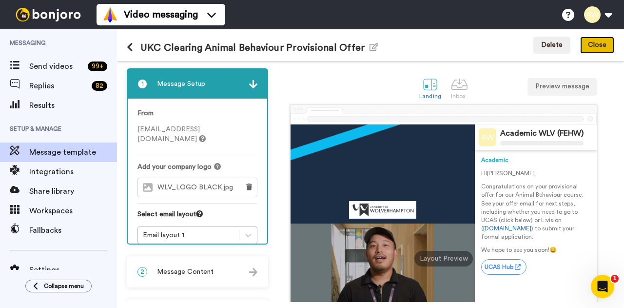
click at [596, 45] on button "Close" at bounding box center [597, 46] width 34 height 18
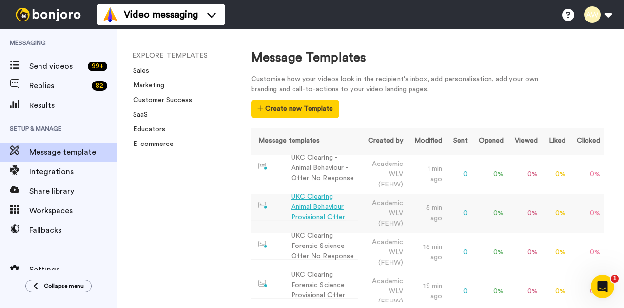
scroll to position [0, 0]
click at [588, 214] on td "0 %" at bounding box center [586, 213] width 35 height 39
